Goal: Download file/media

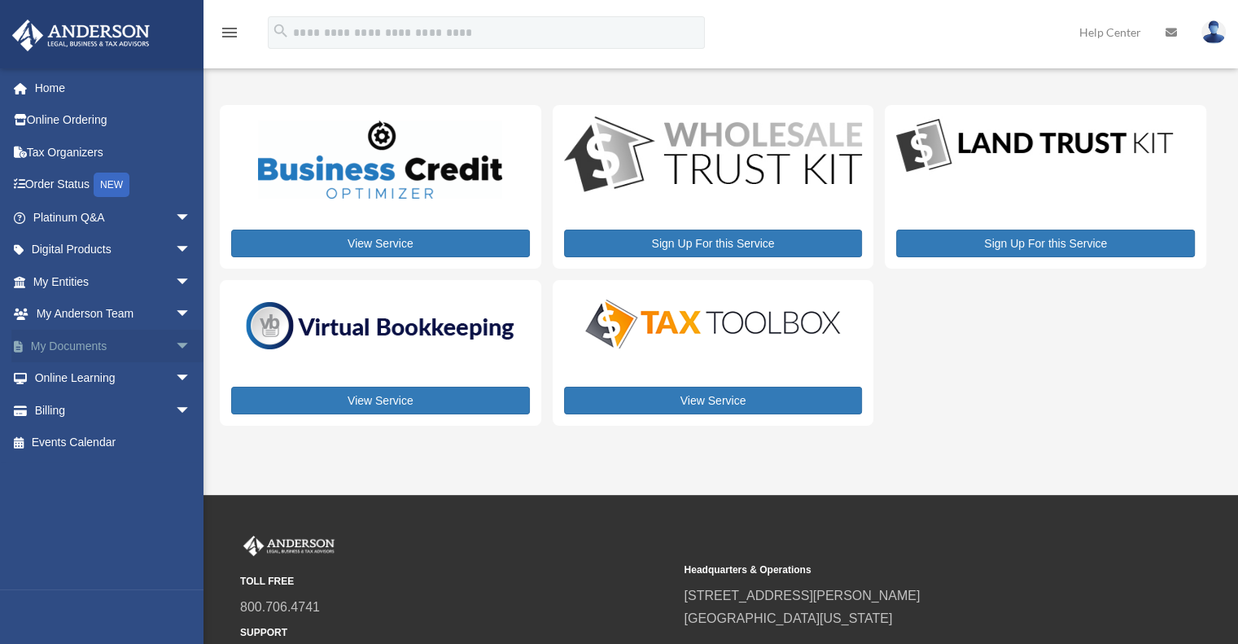
click at [175, 348] on span "arrow_drop_down" at bounding box center [191, 346] width 33 height 33
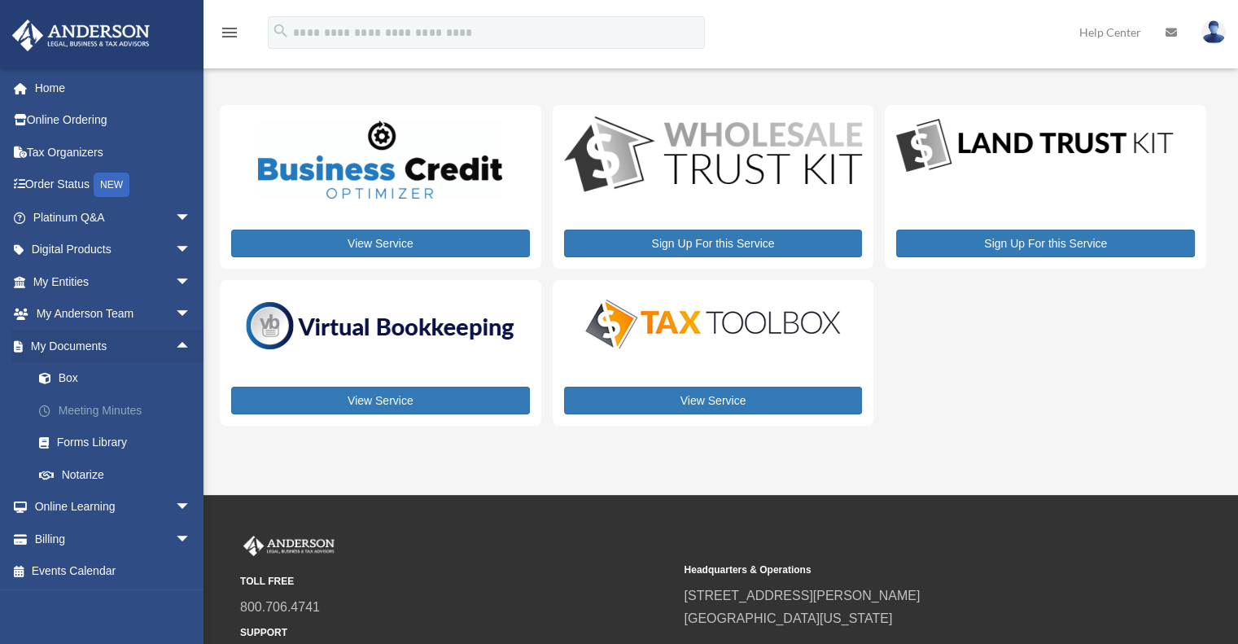
click at [88, 396] on link "Meeting Minutes" at bounding box center [119, 410] width 193 height 33
click at [74, 386] on link "Box" at bounding box center [119, 378] width 193 height 33
click at [66, 377] on link "Box" at bounding box center [119, 378] width 193 height 33
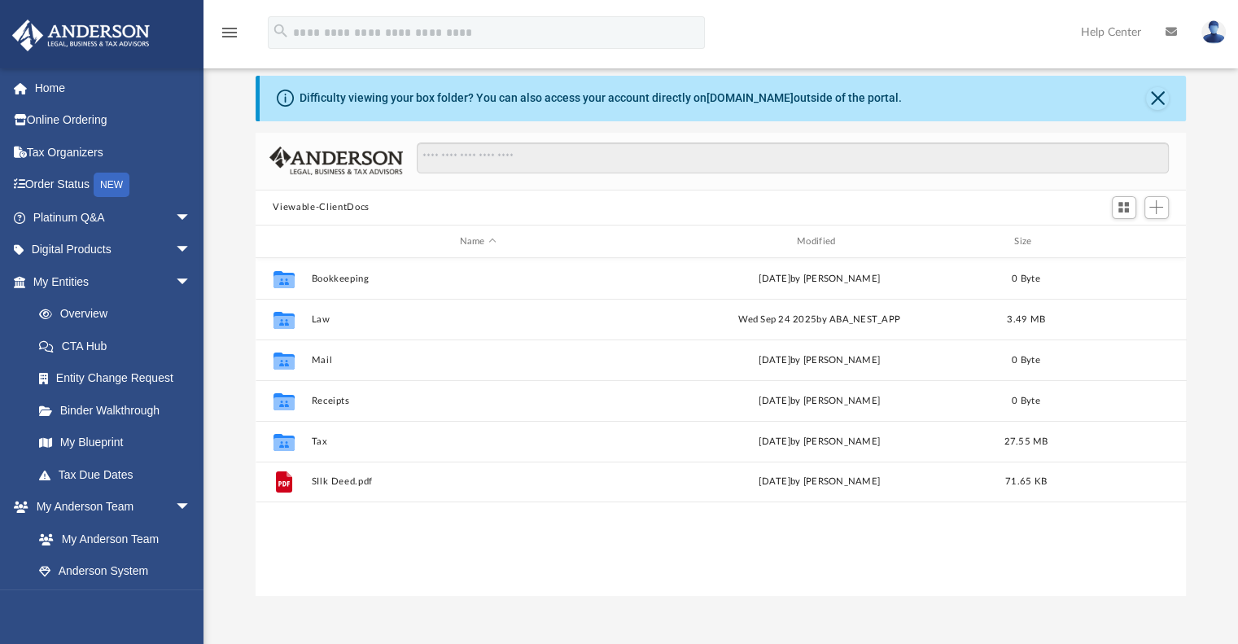
scroll to position [26, 0]
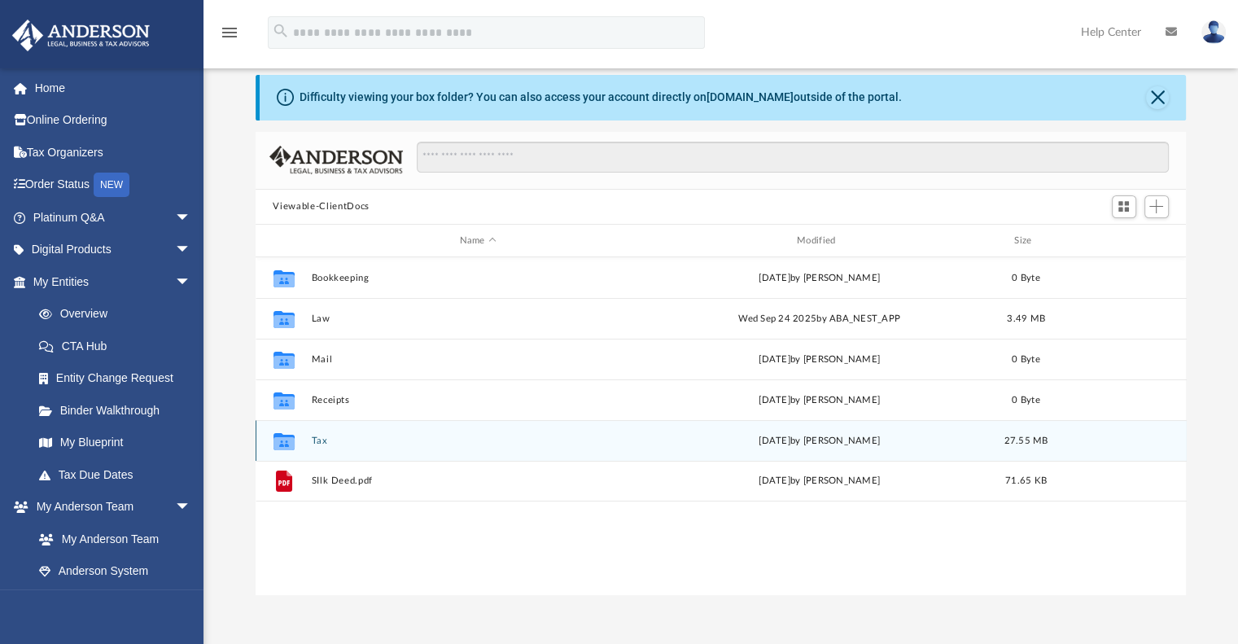
click at [329, 429] on div "Collaborated Folder Tax [DATE] by [PERSON_NAME] 27.55 MB" at bounding box center [721, 440] width 931 height 41
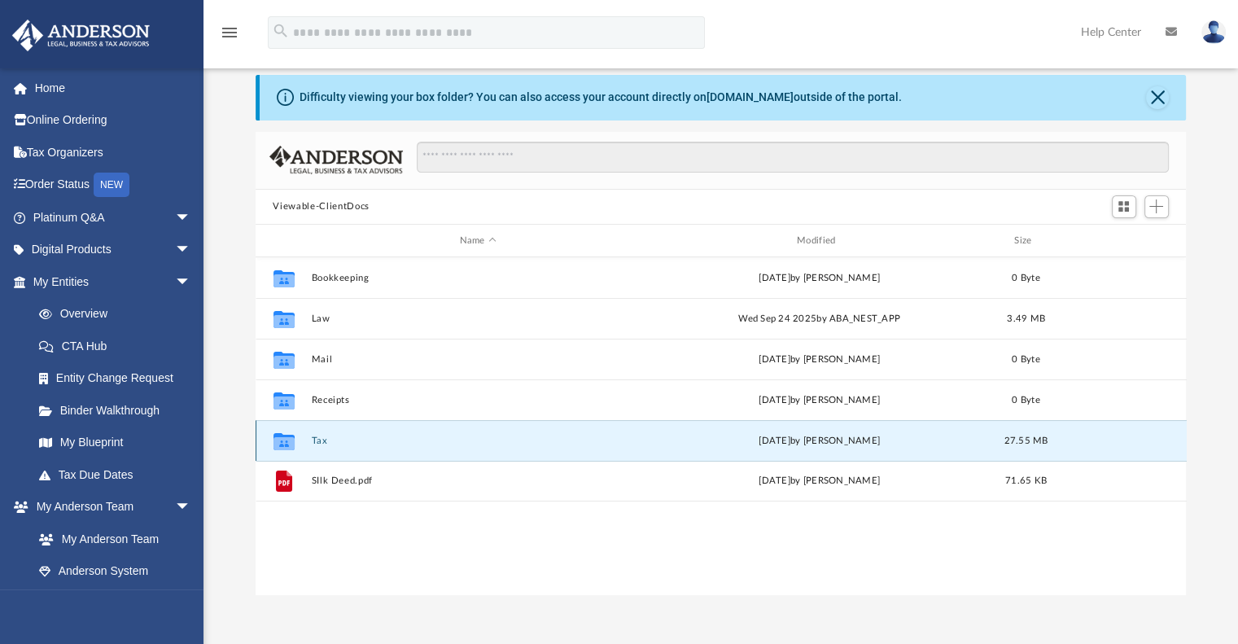
click at [329, 429] on div "Collaborated Folder Tax [DATE] by [PERSON_NAME] 27.55 MB" at bounding box center [721, 440] width 931 height 41
click at [282, 432] on icon "Collaborated Folder" at bounding box center [283, 441] width 26 height 26
click at [285, 439] on icon "grid" at bounding box center [283, 443] width 21 height 13
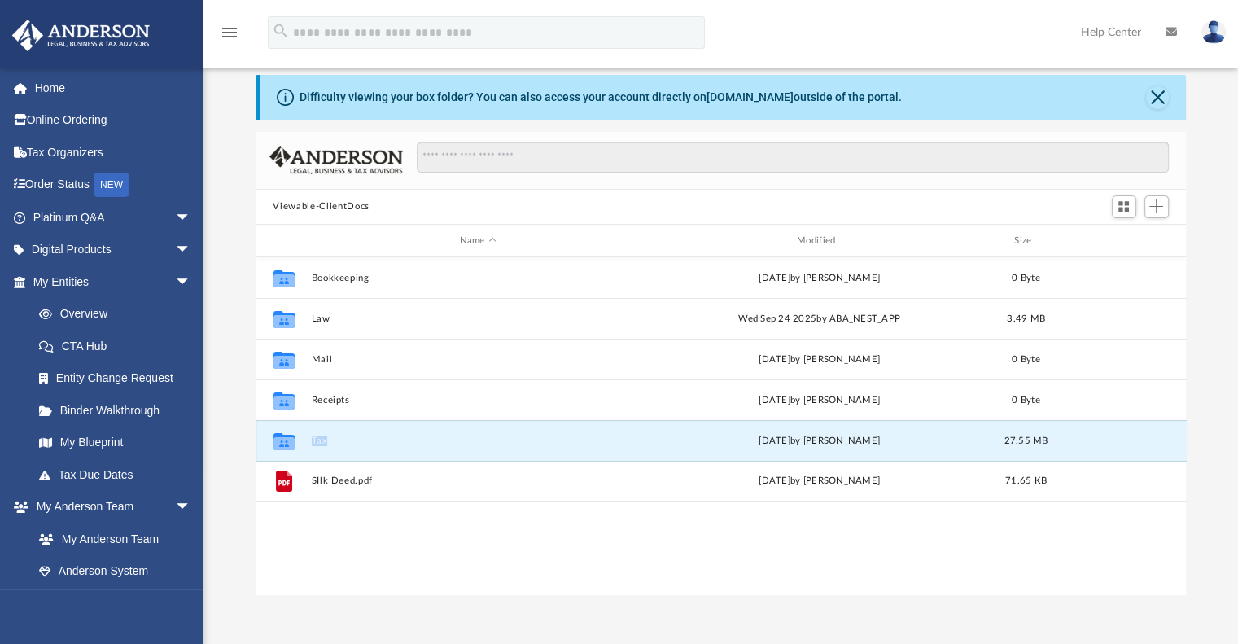
click at [320, 443] on button "Tax" at bounding box center [478, 441] width 334 height 11
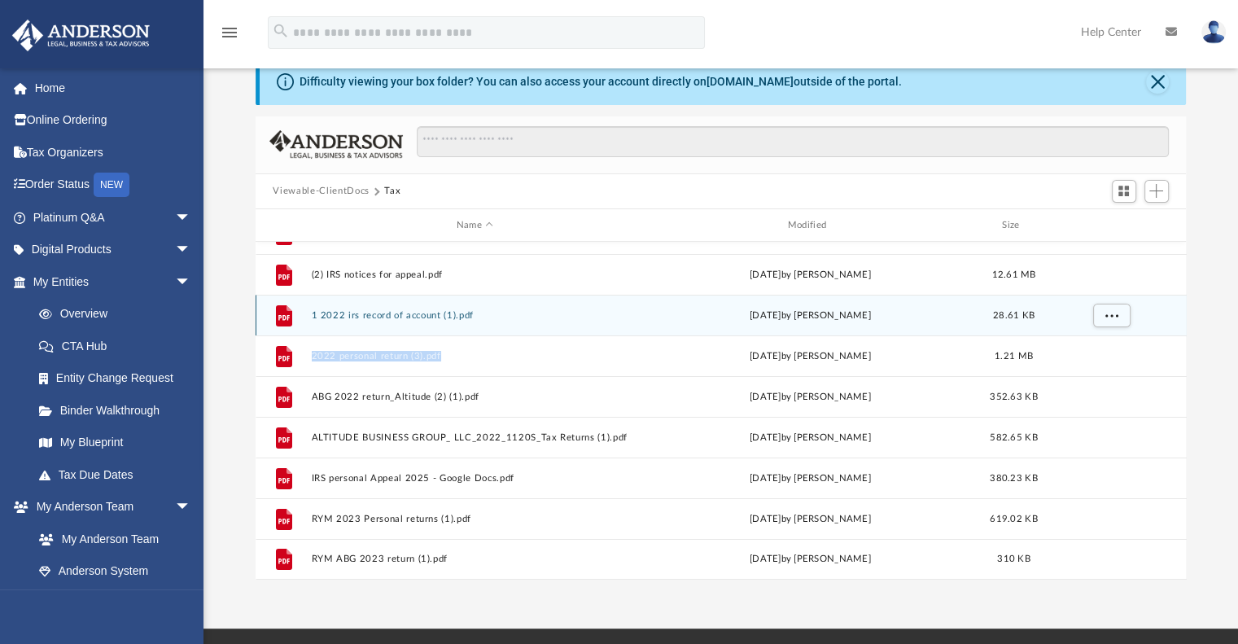
scroll to position [0, 0]
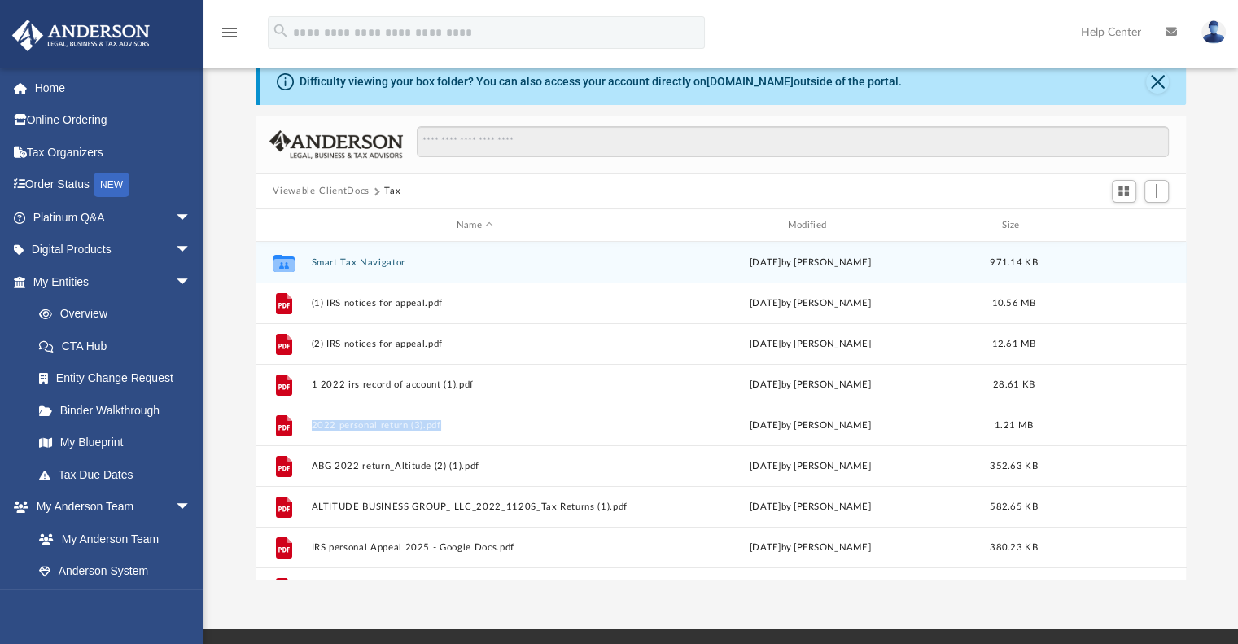
click at [365, 261] on button "Smart Tax Navigator" at bounding box center [475, 262] width 328 height 11
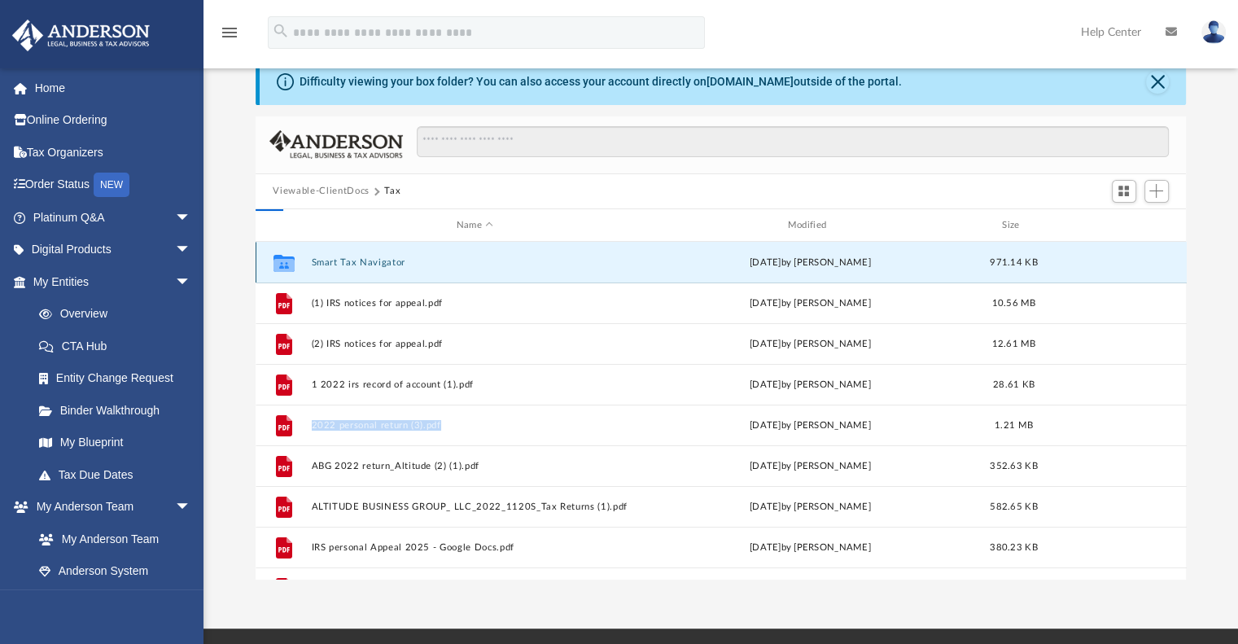
click at [365, 261] on button "Smart Tax Navigator" at bounding box center [475, 262] width 328 height 11
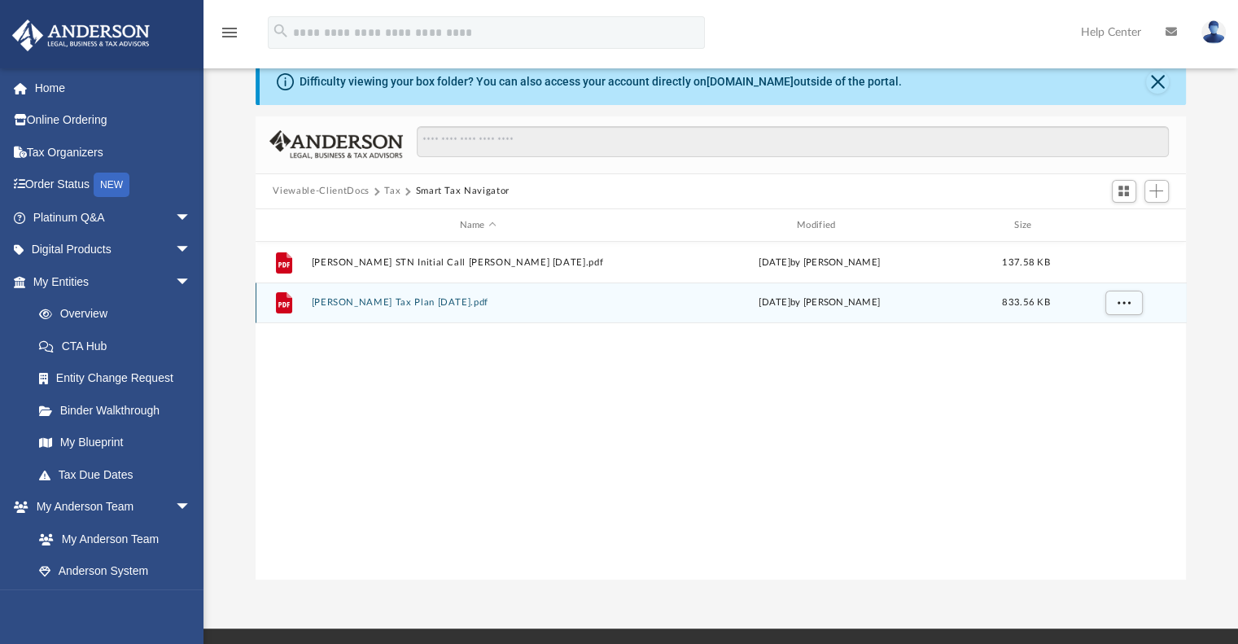
click at [429, 301] on button "Kia Alkema Tax Plan 2025-10-01.pdf" at bounding box center [478, 303] width 334 height 11
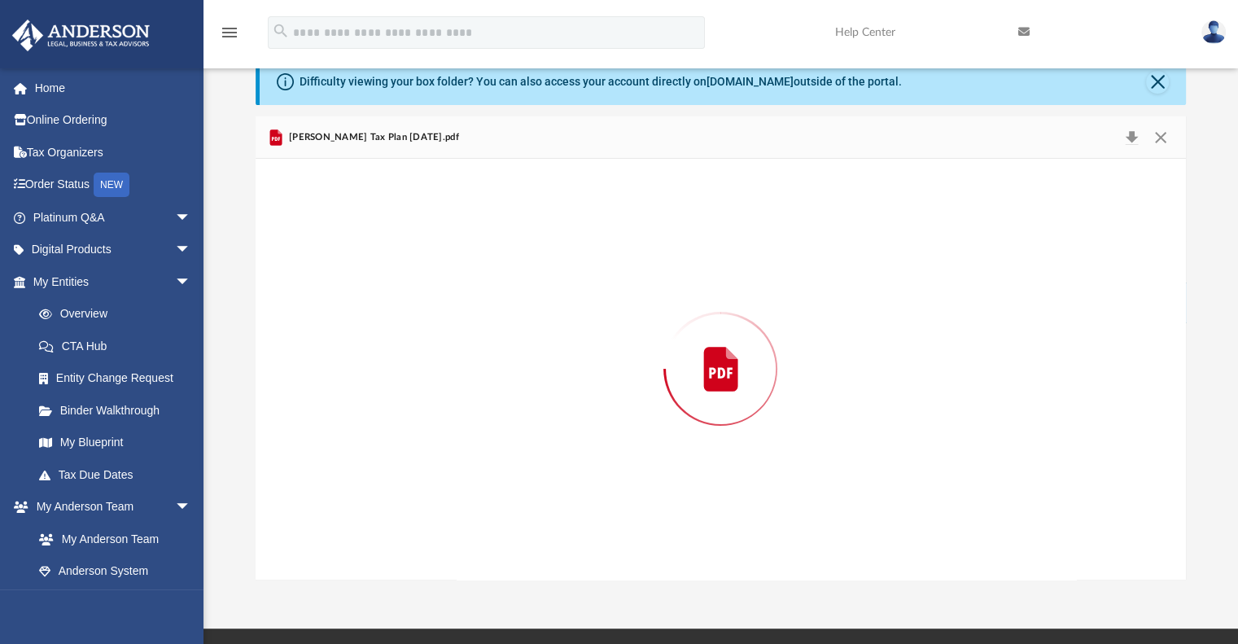
click at [429, 301] on div "Preview" at bounding box center [721, 369] width 931 height 420
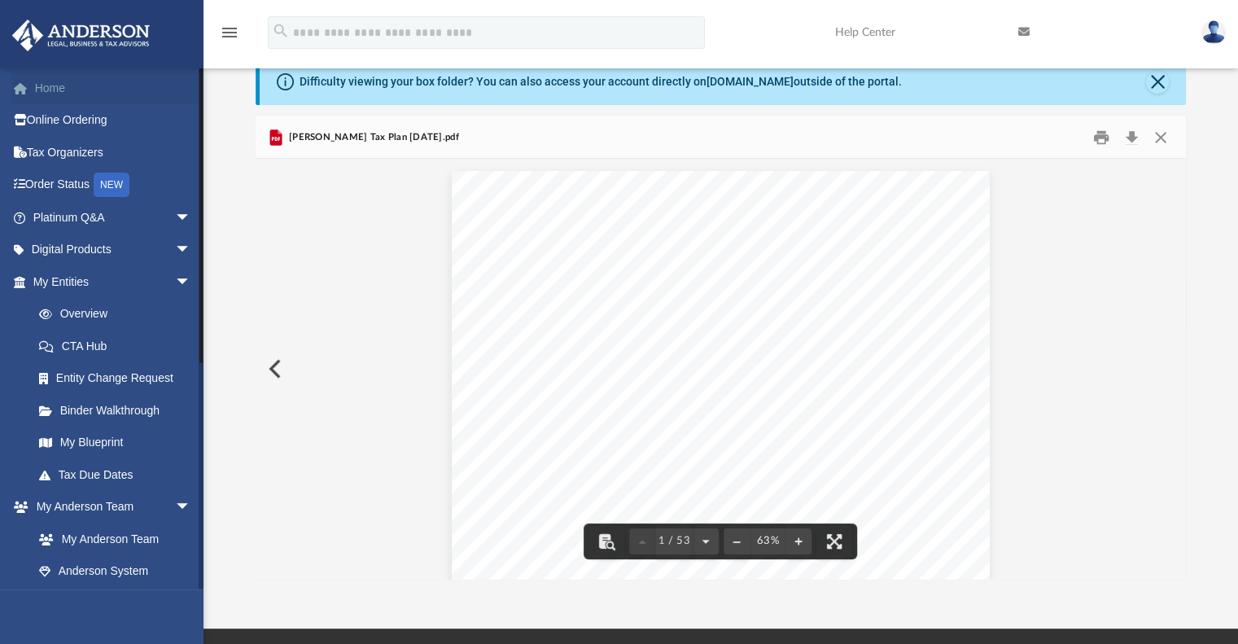
click at [100, 79] on link "Home" at bounding box center [113, 88] width 204 height 33
